Goal: Use online tool/utility: Utilize a website feature to perform a specific function

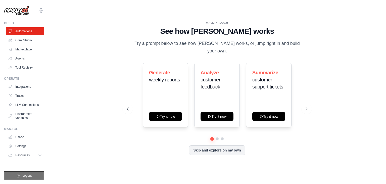
click at [20, 175] on icon "submit" at bounding box center [18, 175] width 4 height 4
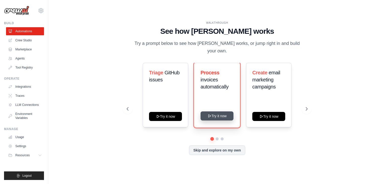
click at [219, 111] on button "Try it now" at bounding box center [217, 115] width 33 height 9
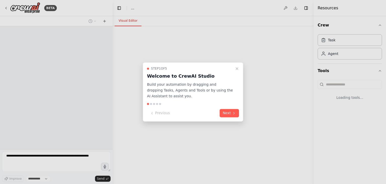
select select "****"
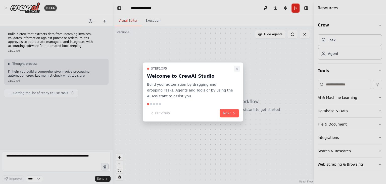
click at [239, 69] on icon "Close walkthrough" at bounding box center [237, 68] width 4 height 4
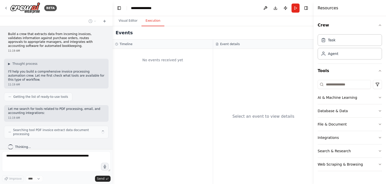
click at [153, 24] on button "Execution" at bounding box center [153, 21] width 23 height 11
click at [194, 70] on div "No events received yet" at bounding box center [163, 116] width 100 height 135
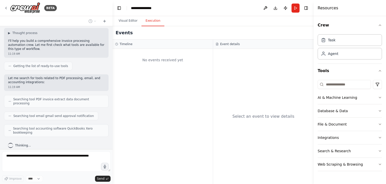
scroll to position [43, 0]
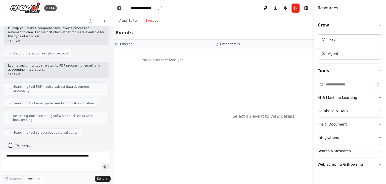
click at [138, 8] on div "**********" at bounding box center [143, 8] width 25 height 5
click at [170, 69] on div "No events received yet" at bounding box center [163, 116] width 100 height 135
drag, startPoint x: 170, startPoint y: 69, endPoint x: 150, endPoint y: 42, distance: 34.4
click at [150, 42] on div "Timeline No events received yet" at bounding box center [163, 111] width 101 height 144
click at [150, 42] on div "Timeline" at bounding box center [163, 43] width 100 height 9
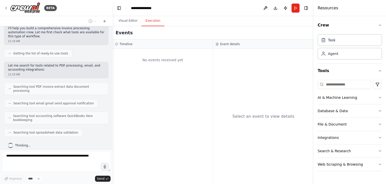
click at [191, 75] on div "No events received yet" at bounding box center [163, 116] width 100 height 135
click at [363, 112] on button "Database & Data" at bounding box center [350, 110] width 64 height 13
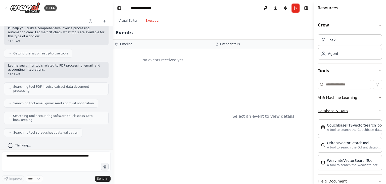
click at [363, 111] on button "Database & Data" at bounding box center [350, 110] width 64 height 13
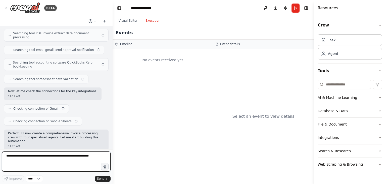
scroll to position [93, 0]
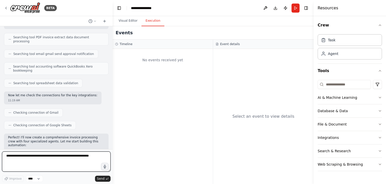
click at [29, 163] on textarea at bounding box center [56, 161] width 109 height 20
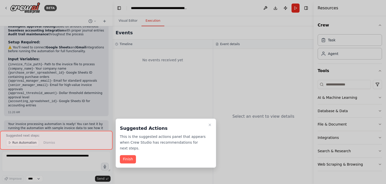
scroll to position [510, 0]
